Goal: Communication & Community: Answer question/provide support

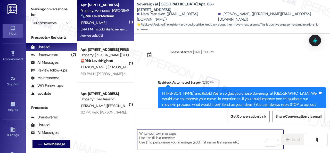
scroll to position [151, 0]
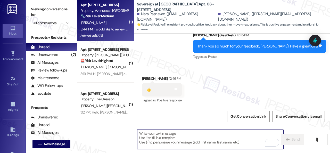
click at [118, 24] on div "[PERSON_NAME]" at bounding box center [104, 23] width 49 height 6
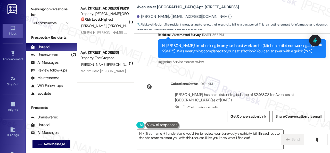
scroll to position [13065, 0]
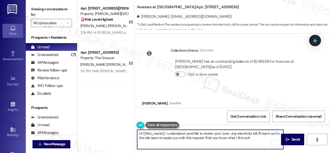
drag, startPoint x: 261, startPoint y: 133, endPoint x: 262, endPoint y: 138, distance: 5.5
click at [263, 137] on textarea "Hi {{first_name}}, I understand you'd like to review your June-July electricity…" at bounding box center [210, 139] width 146 height 19
type textarea "Hi {{first_name}}, I understand you'd like to review your June-July electricity…"
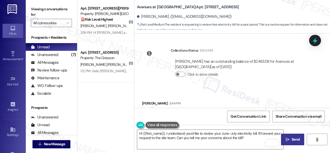
click at [290, 138] on span " Send" at bounding box center [292, 139] width 16 height 5
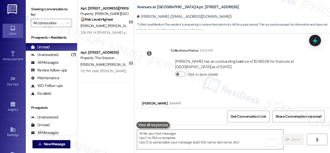
scroll to position [13065, 0]
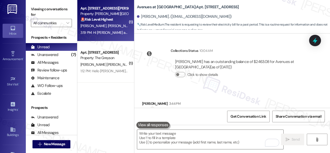
click at [114, 23] on div "[PERSON_NAME] [PERSON_NAME]" at bounding box center [104, 26] width 49 height 6
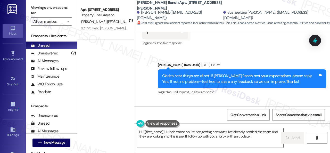
scroll to position [4483, 0]
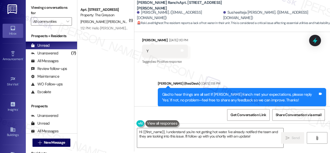
drag, startPoint x: 140, startPoint y: 86, endPoint x: 158, endPoint y: 85, distance: 18.6
click at [158, 126] on div "Received via SMS Susheelteja [PERSON_NAME] Question 3:19 PM Hi [PERSON_NAME] ca…" at bounding box center [226, 147] width 176 height 42
copy div "Susheelteja"
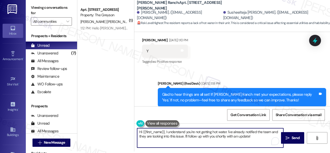
drag, startPoint x: 149, startPoint y: 130, endPoint x: 164, endPoint y: 130, distance: 15.2
click at [164, 130] on textarea "Hi {{first_name}}, I understand you're not getting hot water. I've already noti…" at bounding box center [210, 137] width 146 height 19
paste textarea "Susheelteja"
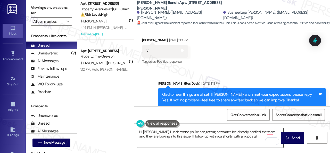
click at [232, 134] on textarea "Hi [PERSON_NAME], I understand you're not getting hot water. I've already notif…" at bounding box center [210, 137] width 146 height 19
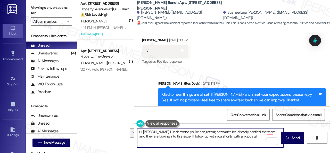
drag, startPoint x: 223, startPoint y: 131, endPoint x: 259, endPoint y: 136, distance: 36.3
click at [259, 136] on textarea "Hi [PERSON_NAME], I understand you're not getting hot water. I've already notif…" at bounding box center [210, 137] width 146 height 19
paste textarea "We apologize for any inconvenience this may have caused."
click at [219, 139] on textarea "Hi [PERSON_NAME], I understand you're not getting hot water. We apologize for a…" at bounding box center [210, 137] width 146 height 19
paste textarea "Is there already a work order for the issue? If so, may I have the work order n…"
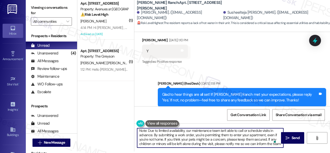
scroll to position [0, 0]
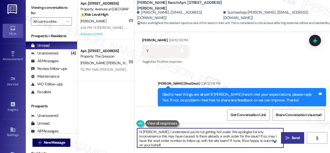
type textarea "Hi [PERSON_NAME], I understand you're not getting hot water. We apologize for a…"
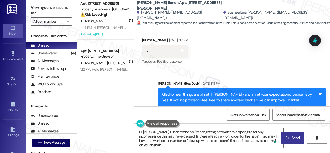
click at [285, 136] on icon "" at bounding box center [287, 138] width 4 height 4
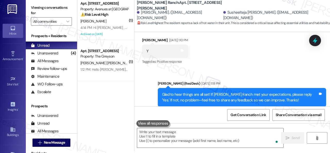
scroll to position [4493, 0]
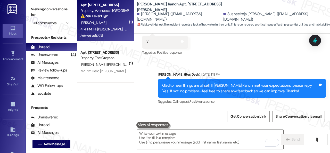
click at [115, 23] on div "[PERSON_NAME]" at bounding box center [104, 23] width 49 height 6
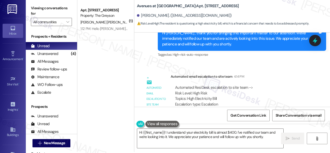
scroll to position [2, 0]
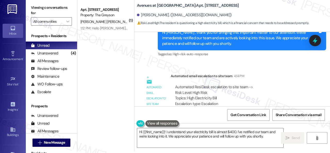
click at [277, 84] on div "Automated ResiDesk escalation to site team -> Risk Level: High Risk Topics: Hig…" at bounding box center [240, 95] width 131 height 22
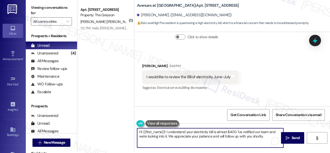
drag, startPoint x: 267, startPoint y: 136, endPoint x: 128, endPoint y: 131, distance: 139.5
click at [128, 131] on div "( 1 ) Apt. [STREET_ADDRESS] Property: The Greyson [PERSON_NAME] [PERSON_NAME] 1…" at bounding box center [203, 74] width 252 height 153
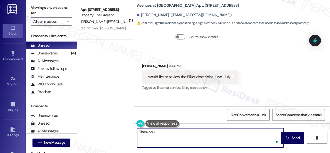
paste textarea "The site team has been informed about your inquiry or concern. I'll get back to…"
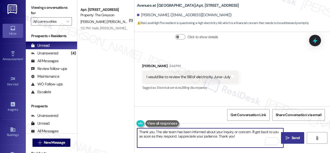
type textarea "Thank you. The site team has been informed about your inquiry or concern. I'll …"
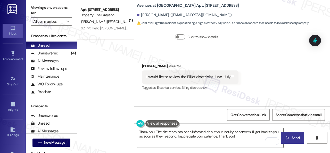
click at [290, 136] on span "Send" at bounding box center [295, 137] width 10 height 5
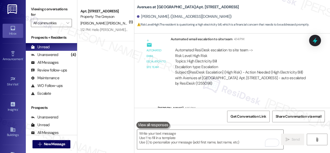
scroll to position [13322, 0]
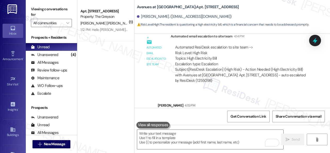
click at [115, 26] on div "[PERSON_NAME] [PERSON_NAME]" at bounding box center [104, 23] width 49 height 6
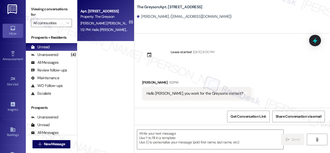
type textarea "Fetching suggested responses. Please feel free to read through the conversation…"
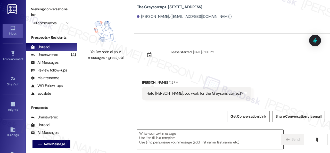
click at [240, 140] on textarea at bounding box center [210, 139] width 146 height 19
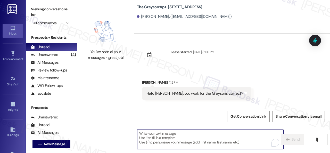
paste textarea "I'm part of {{property}}'s Resident Support Offsite Team, working closely with …"
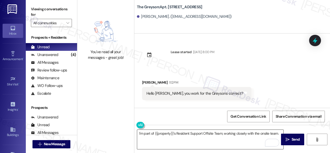
click at [276, 133] on textarea "I'm part of {{property}}'s Resident Support Offsite Team, working closely with …" at bounding box center [210, 139] width 146 height 19
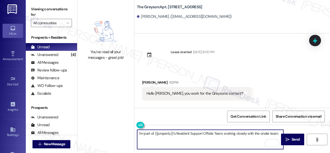
paste textarea "Our goal is to improve your experience at the property. We provide support for …"
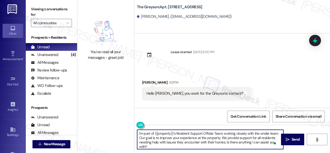
click at [138, 133] on textarea "I'm part of {{property}}'s Resident Support Offsite Team, working closely with …" at bounding box center [210, 139] width 146 height 19
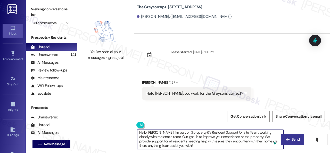
type textarea "Hello [PERSON_NAME]! I'm part of {{property}}'s Resident Support Offsite Team, …"
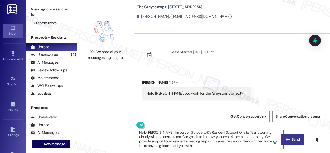
click at [291, 137] on span "Send" at bounding box center [295, 139] width 8 height 5
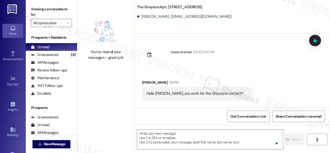
scroll to position [0, 0]
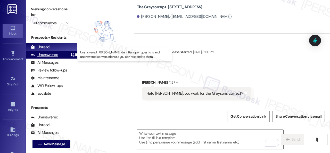
click at [46, 54] on div "Unanswered" at bounding box center [44, 54] width 27 height 5
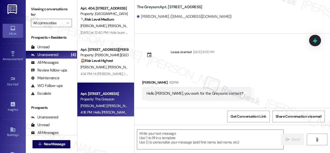
type textarea "Fetching suggested responses. Please feel free to read through the conversation…"
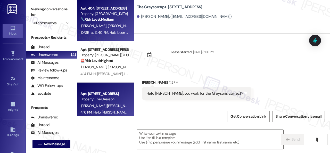
click at [121, 27] on div "[PERSON_NAME] [PERSON_NAME]" at bounding box center [104, 26] width 49 height 6
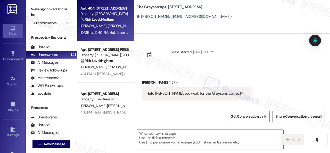
type textarea "Fetching suggested responses. Please feel free to read through the conversation…"
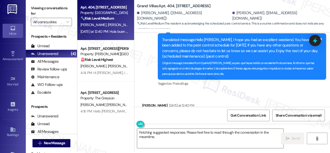
scroll to position [2, 0]
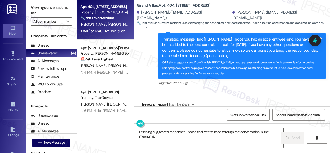
drag, startPoint x: 161, startPoint y: 136, endPoint x: 96, endPoint y: 121, distance: 67.1
click at [98, 122] on div "Apt. 404, [STREET_ADDRESS] Property: Grand Villas 🔧 Risk Level: Medium The resi…" at bounding box center [203, 74] width 252 height 153
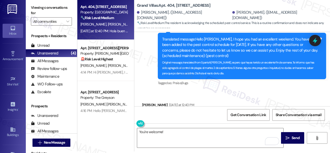
click at [176, 109] on div "Get Conversation Link Share Conversation via email" at bounding box center [232, 114] width 196 height 17
type textarea "De nada (You're welcome!)"
click at [287, 137] on icon "" at bounding box center [287, 138] width 4 height 4
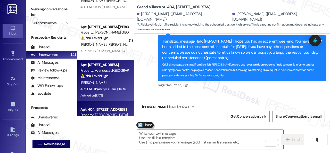
scroll to position [0, 0]
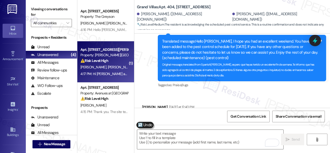
click at [104, 63] on strong "⚠️ Risk Level: High" at bounding box center [94, 60] width 28 height 5
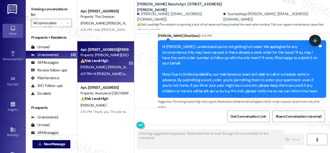
scroll to position [4743, 0]
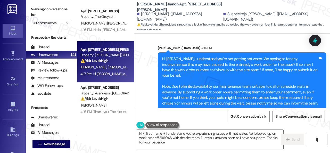
type textarea "Hi {{first_name}}, I understand you're experiencing issues with hot water. I've…"
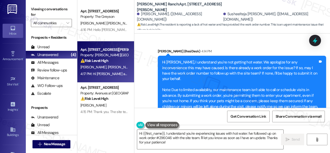
scroll to position [4768, 0]
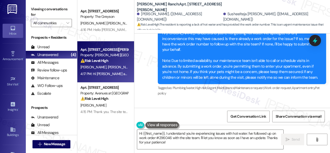
click at [186, 124] on div "Order no : REQUEST#296046" at bounding box center [170, 126] width 48 height 5
copy div "296046"
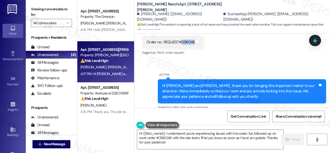
scroll to position [4866, 0]
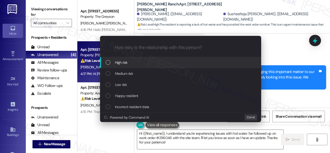
click at [120, 61] on span "High risk" at bounding box center [121, 63] width 13 height 6
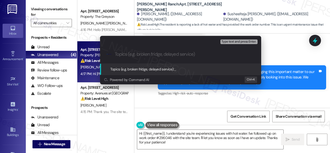
paste input "Follow-up on work order 296046"
type input "Follow-up on work order 296046"
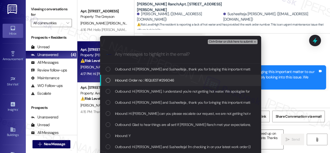
click at [129, 80] on span "Inbound: Order no : REQUEST#296046" at bounding box center [144, 80] width 59 height 6
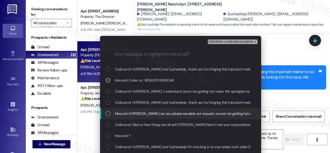
click at [129, 114] on span "Inbound: Hi [PERSON_NAME] can you please escalate our request, we are not getti…" at bounding box center [196, 114] width 162 height 6
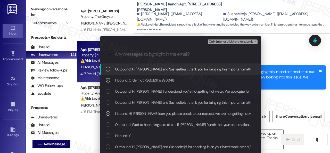
click at [221, 40] on span "Ctrl+Enter or click here to submit" at bounding box center [231, 42] width 44 height 4
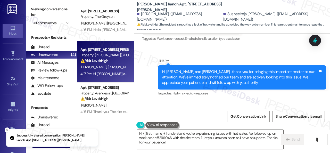
scroll to position [4743, 0]
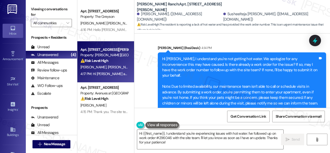
click at [264, 127] on div "Received via SMS [PERSON_NAME] 4:17 PM Order no : REQUEST#296046 Tags and notes…" at bounding box center [232, 149] width 196 height 44
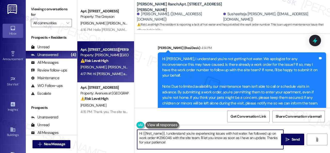
drag, startPoint x: 169, startPoint y: 145, endPoint x: 187, endPoint y: 139, distance: 19.0
click at [110, 125] on div "Apt. [STREET_ADDRESS] Property: The Greyson [PERSON_NAME] [PERSON_NAME] 4:16 PM…" at bounding box center [203, 76] width 252 height 153
paste textarea "Thank you. I've made a follow-up with the site team regarding your work order. …"
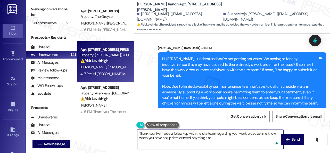
type textarea "Thank you. I've made a follow-up with the site team regarding your work order. …"
click at [290, 141] on span "Send" at bounding box center [295, 139] width 10 height 5
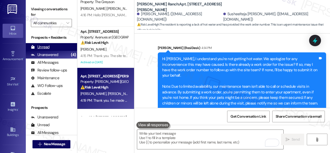
scroll to position [0, 0]
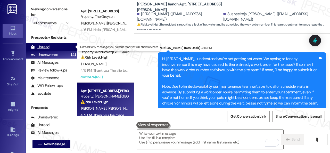
click at [47, 47] on div "Unread" at bounding box center [40, 46] width 19 height 5
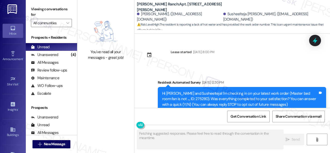
type textarea "Fetching suggested responses. Please feel free to read through the conversation…"
